Goal: Task Accomplishment & Management: Use online tool/utility

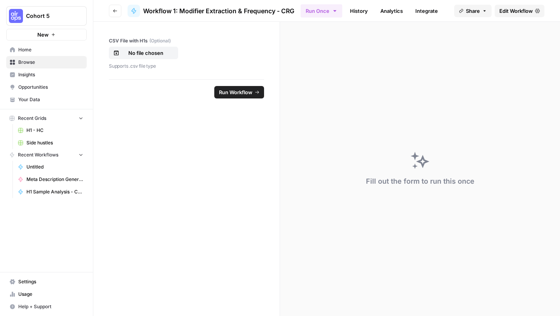
click at [507, 11] on span "Edit Workflow" at bounding box center [515, 11] width 33 height 8
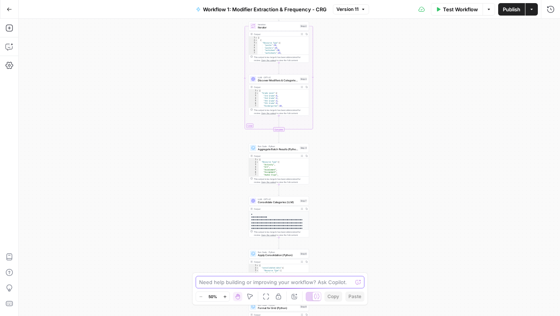
click at [255, 281] on textarea at bounding box center [275, 282] width 153 height 8
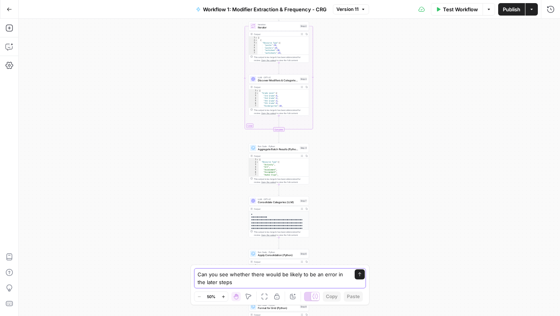
type textarea "Can you see whether there would be likely to be an error in the later steps?"
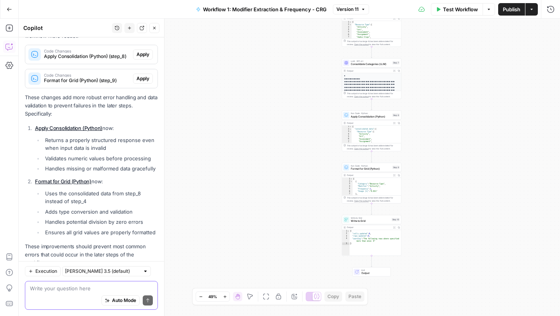
scroll to position [237, 0]
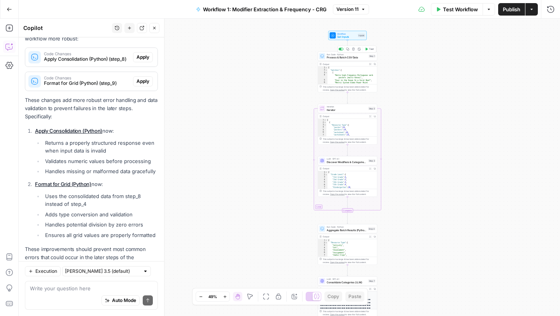
click at [368, 48] on icon "button" at bounding box center [366, 48] width 3 height 3
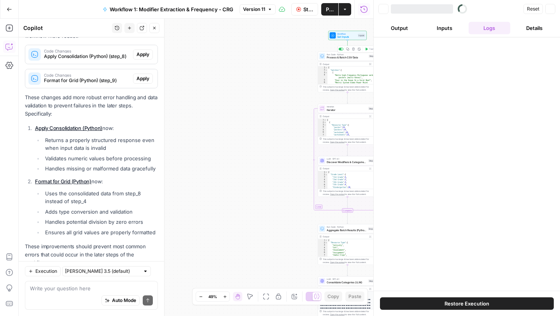
click at [223, 297] on icon "button" at bounding box center [225, 296] width 4 height 4
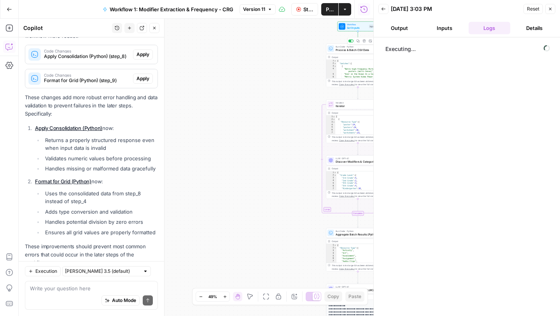
click at [223, 297] on icon "button" at bounding box center [225, 296] width 4 height 4
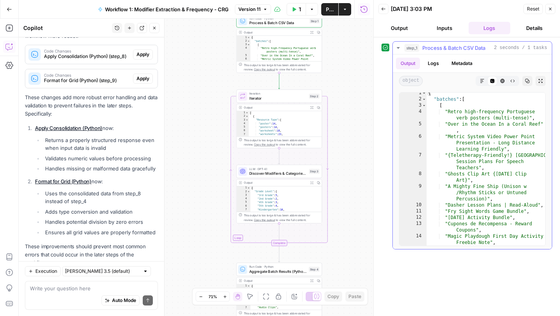
scroll to position [1, 0]
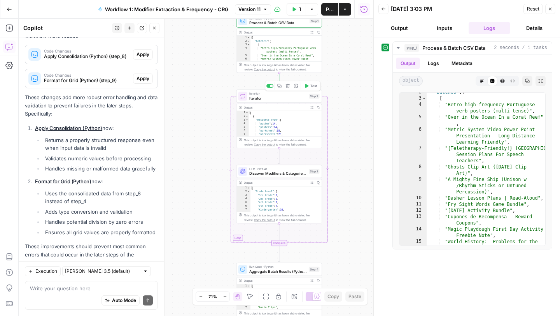
click at [306, 87] on icon "button" at bounding box center [307, 86] width 4 height 4
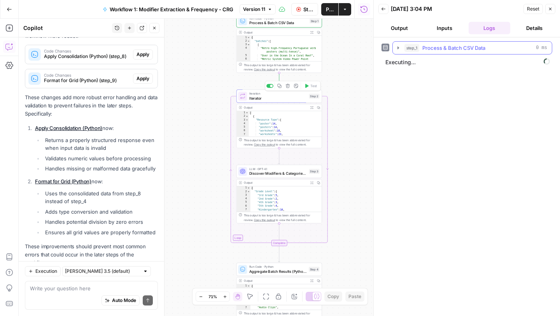
click at [397, 47] on icon "button" at bounding box center [398, 48] width 6 height 6
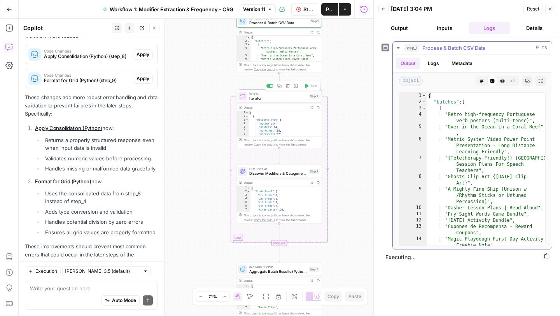
click at [397, 47] on icon "button" at bounding box center [398, 48] width 3 height 2
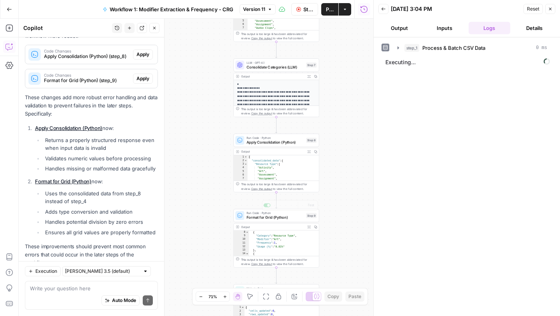
scroll to position [54, 0]
click at [398, 66] on icon "button" at bounding box center [397, 64] width 6 height 6
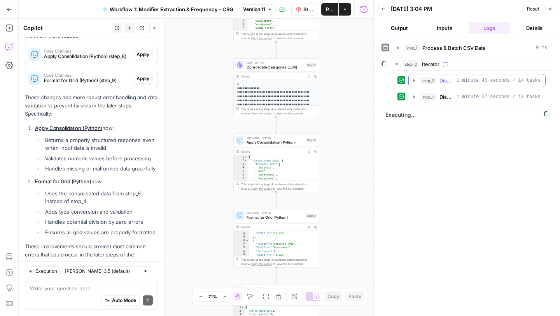
click at [414, 82] on icon "button" at bounding box center [414, 80] width 6 height 6
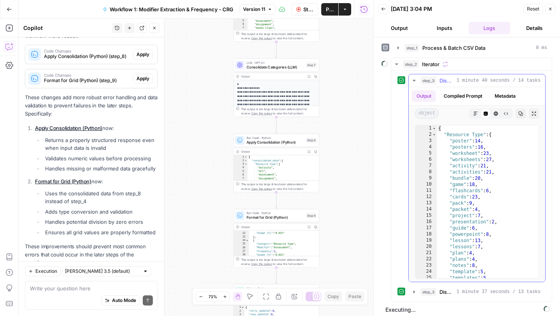
click at [414, 82] on icon "button" at bounding box center [414, 80] width 6 height 6
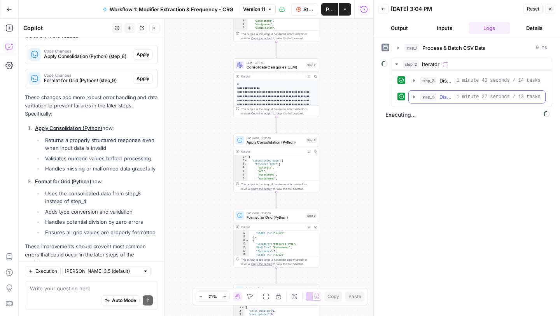
click at [415, 95] on icon "button" at bounding box center [414, 97] width 6 height 6
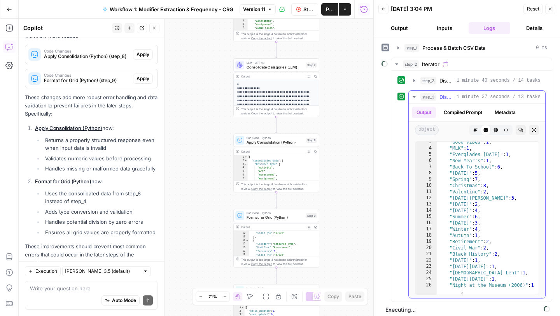
scroll to position [15, 0]
click at [413, 97] on icon "button" at bounding box center [414, 97] width 6 height 6
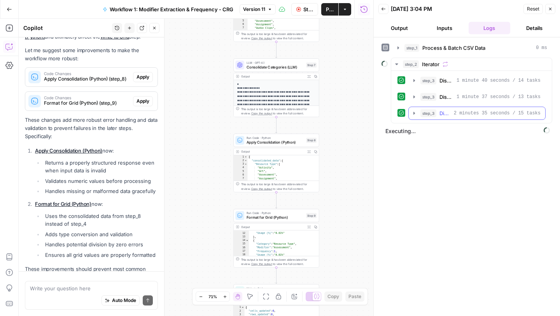
scroll to position [239, 0]
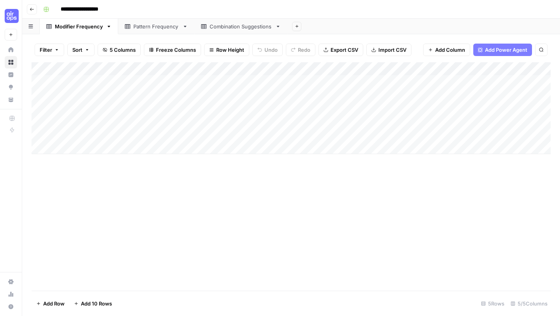
click at [144, 29] on div "Pattern Frequency" at bounding box center [156, 27] width 46 height 8
click at [232, 27] on div "Combination Suggestions" at bounding box center [241, 27] width 63 height 8
click at [86, 28] on div "Modifier Frequency" at bounding box center [79, 27] width 48 height 8
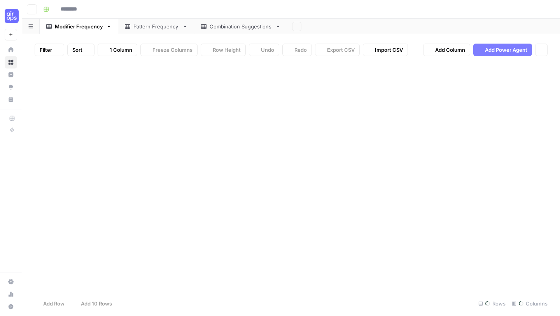
type input "**********"
